Goal: Task Accomplishment & Management: Use online tool/utility

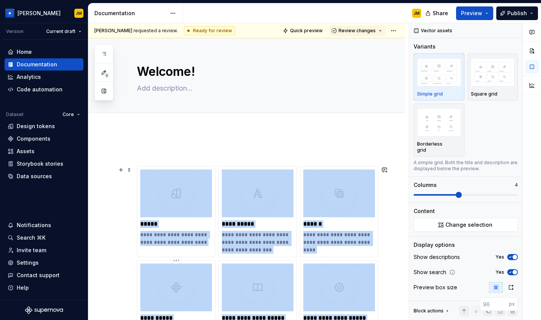
scroll to position [225, 0]
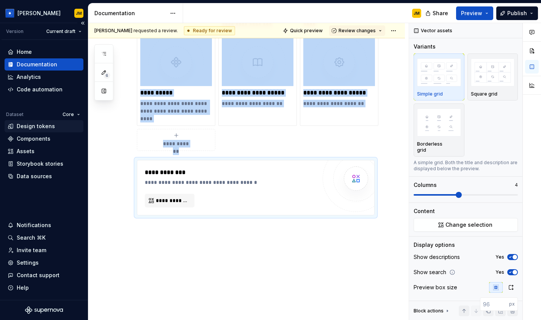
click at [44, 127] on div "Design tokens" at bounding box center [36, 126] width 38 height 8
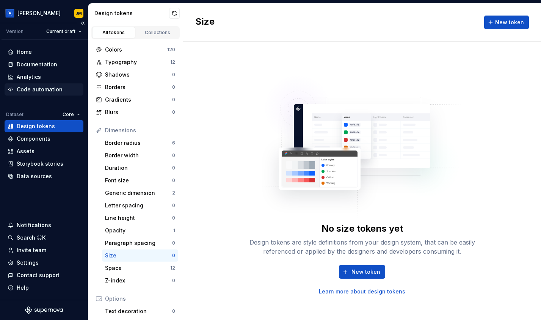
click at [47, 85] on div "Code automation" at bounding box center [44, 89] width 79 height 12
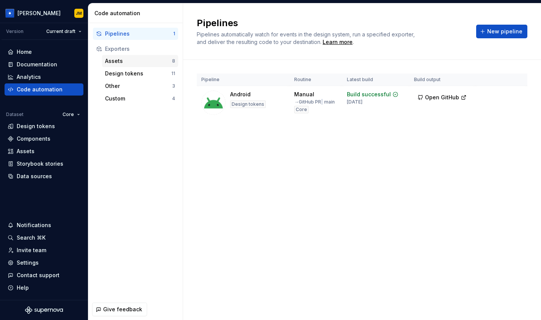
click at [145, 66] on div "Assets 8" at bounding box center [140, 61] width 76 height 12
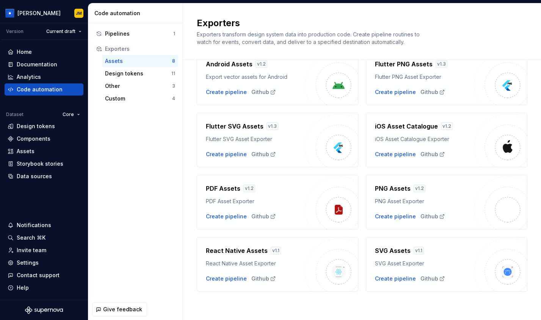
scroll to position [42, 0]
click at [235, 92] on div "Create pipeline" at bounding box center [226, 92] width 41 height 8
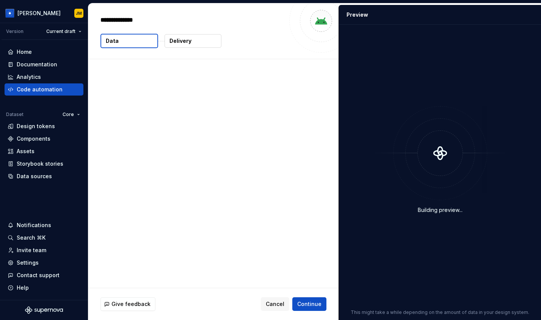
type textarea "*"
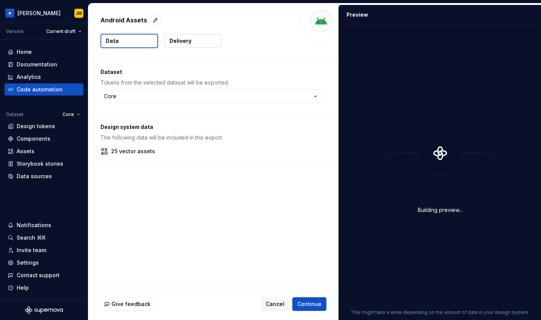
click at [187, 43] on p "Delivery" at bounding box center [180, 41] width 22 height 8
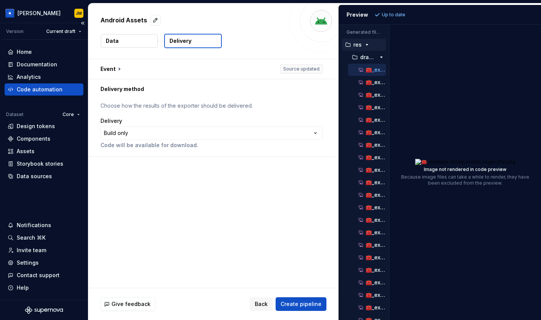
click at [61, 88] on div "Code automation" at bounding box center [44, 90] width 73 height 8
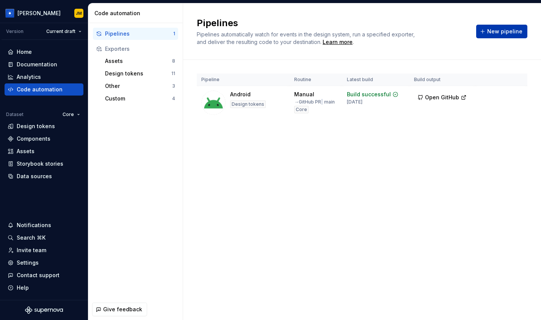
click at [502, 29] on span "New pipeline" at bounding box center [504, 32] width 35 height 8
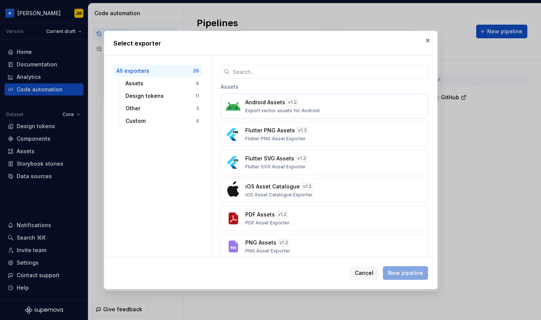
click at [280, 104] on p "Android Assets" at bounding box center [265, 103] width 40 height 8
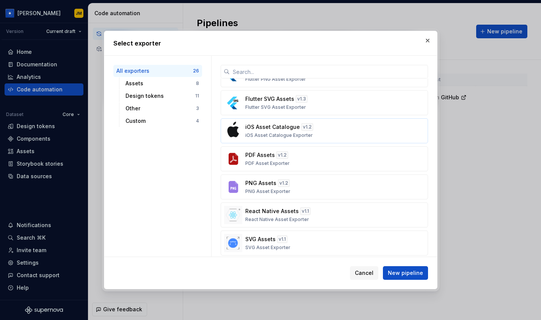
scroll to position [73, 0]
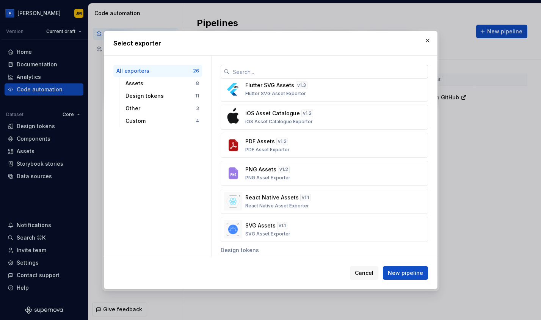
click at [276, 73] on input "text" at bounding box center [329, 72] width 198 height 14
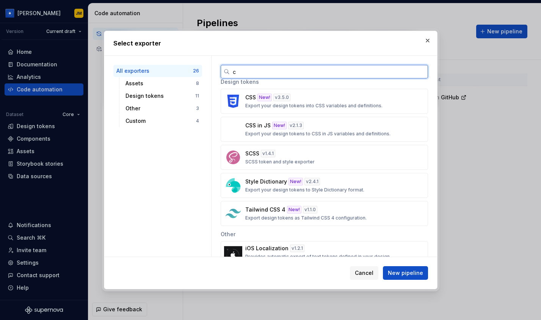
scroll to position [0, 0]
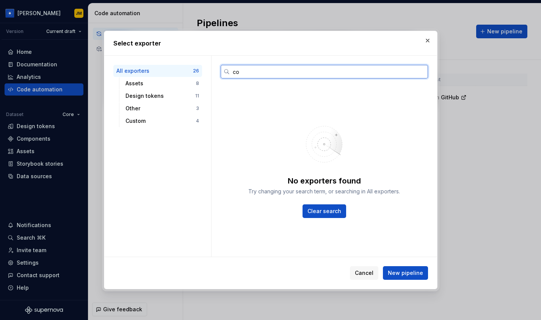
type input "c"
type input "compose"
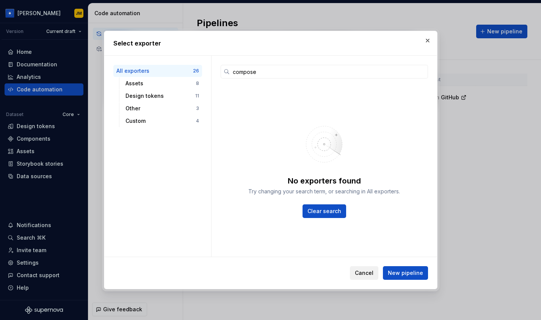
click at [364, 275] on span "Cancel" at bounding box center [364, 273] width 19 height 8
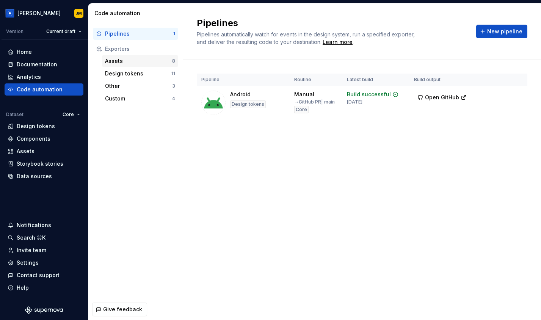
click at [145, 61] on div "Assets" at bounding box center [138, 61] width 67 height 8
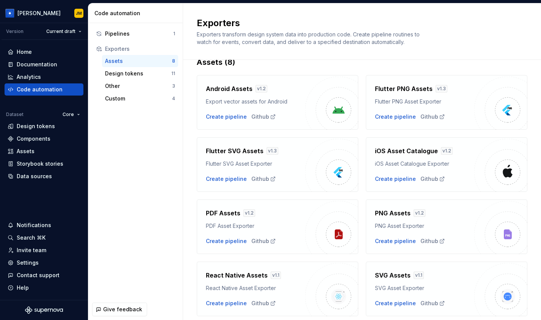
scroll to position [42, 0]
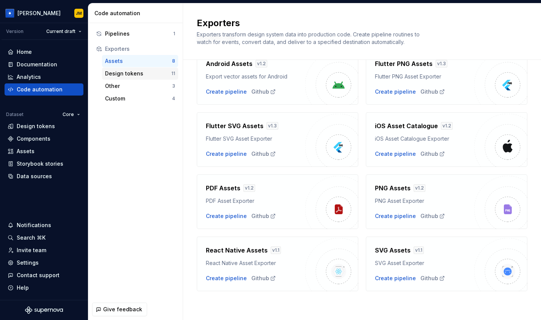
click at [139, 74] on div "Design tokens" at bounding box center [138, 74] width 66 height 8
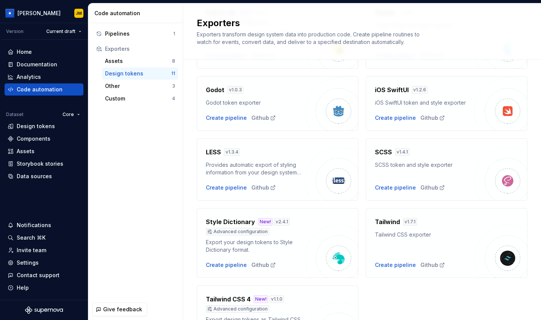
scroll to position [169, 0]
